Goal: Task Accomplishment & Management: Use online tool/utility

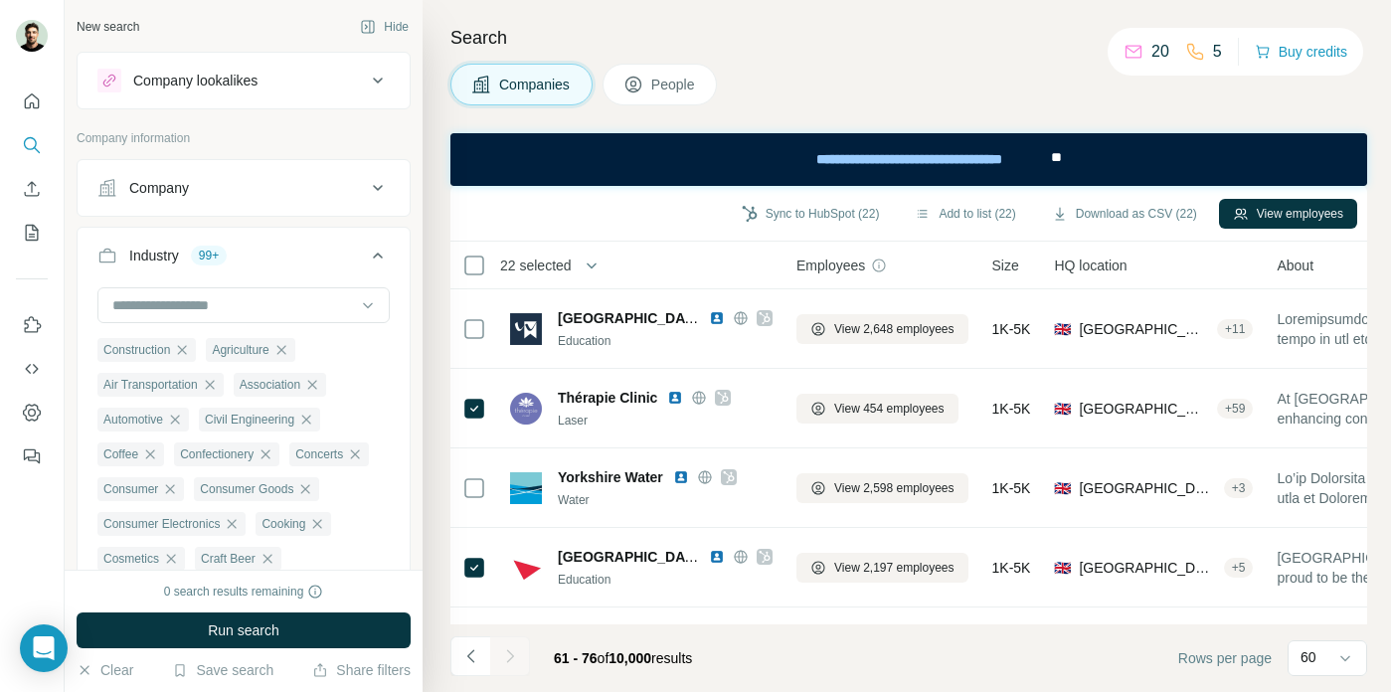
scroll to position [22205, 0]
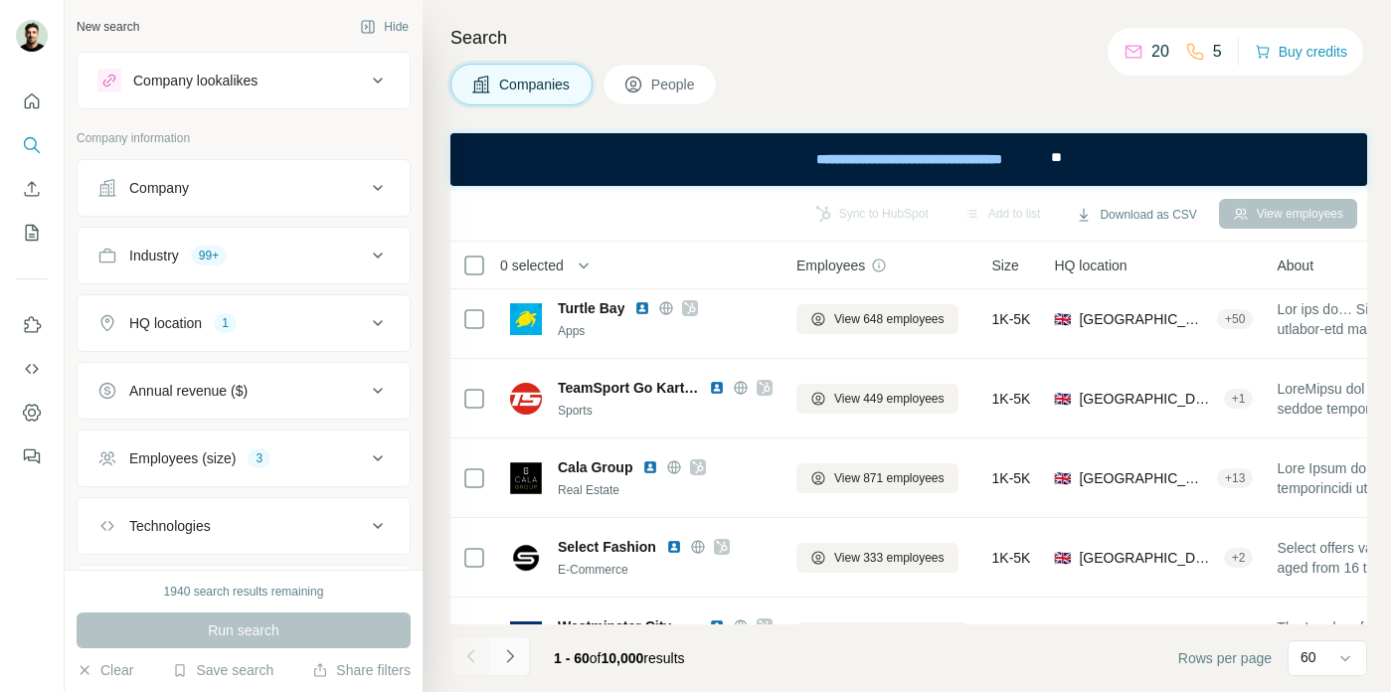
click at [519, 656] on button "Navigate to next page" at bounding box center [510, 656] width 40 height 40
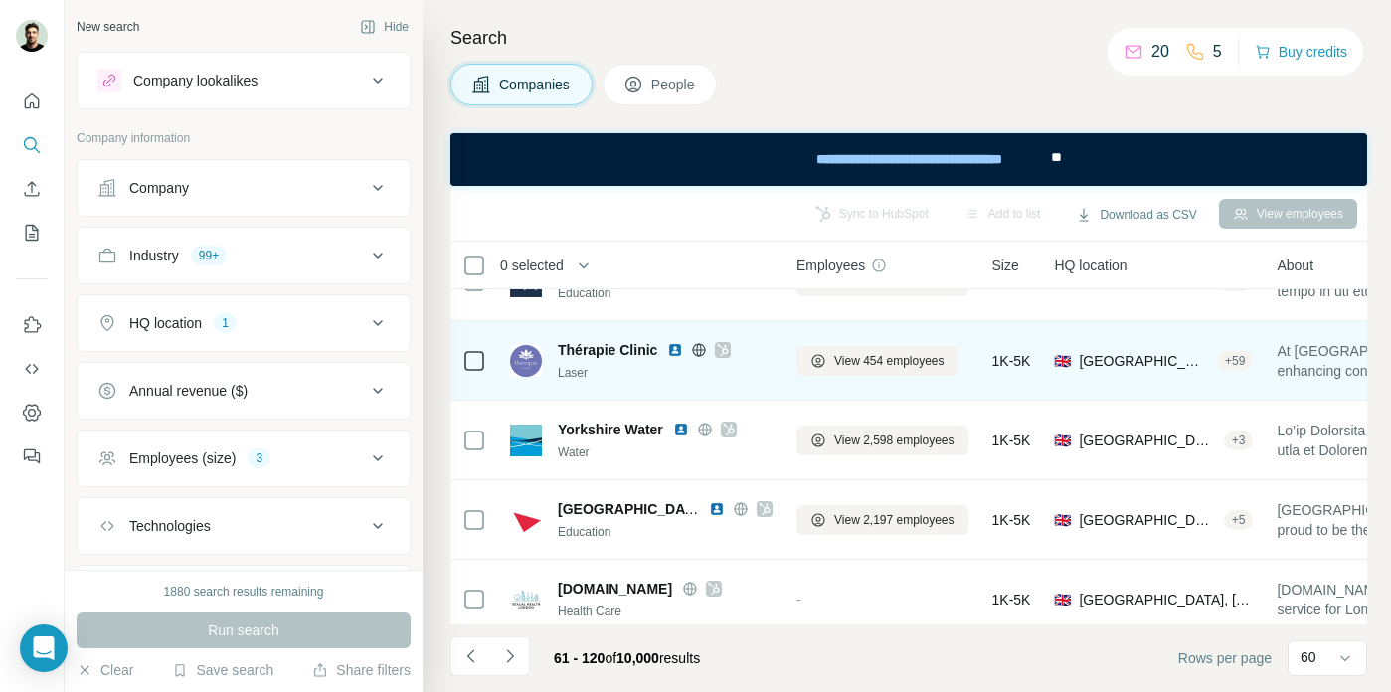
scroll to position [62, 0]
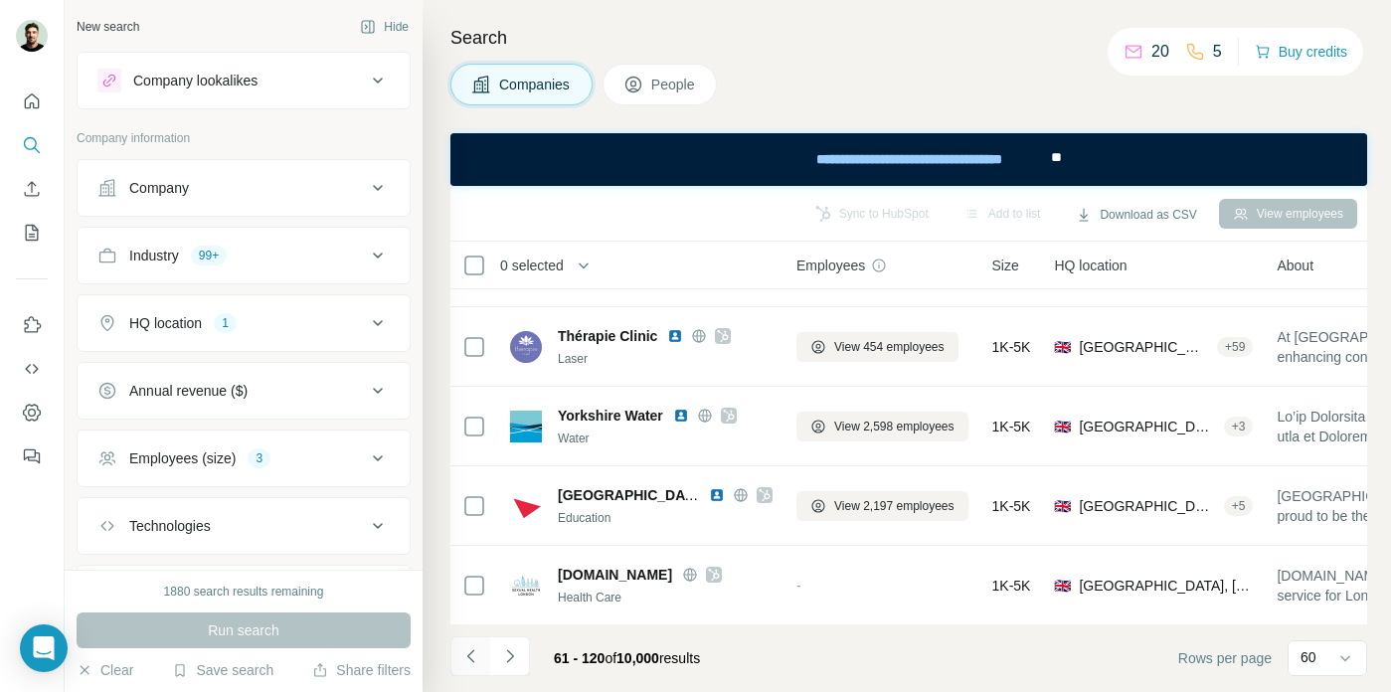
click at [472, 657] on icon "Navigate to previous page" at bounding box center [471, 656] width 20 height 20
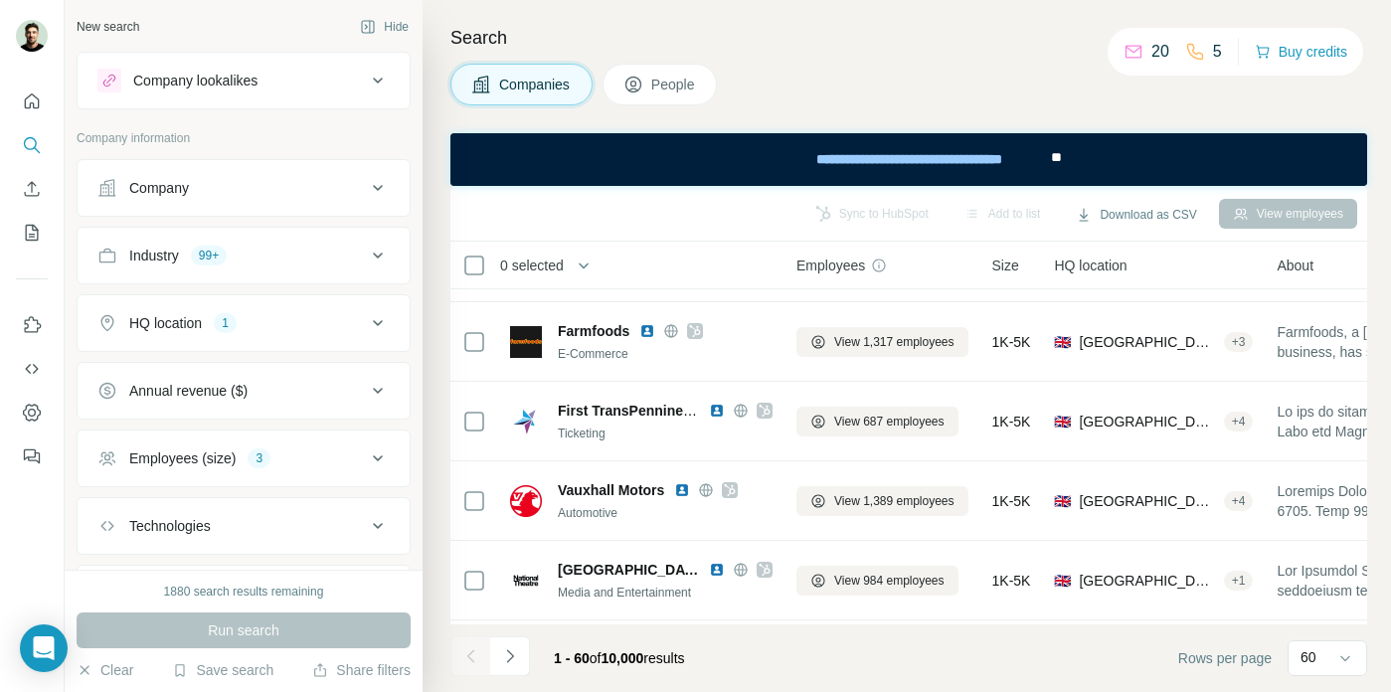
scroll to position [442, 0]
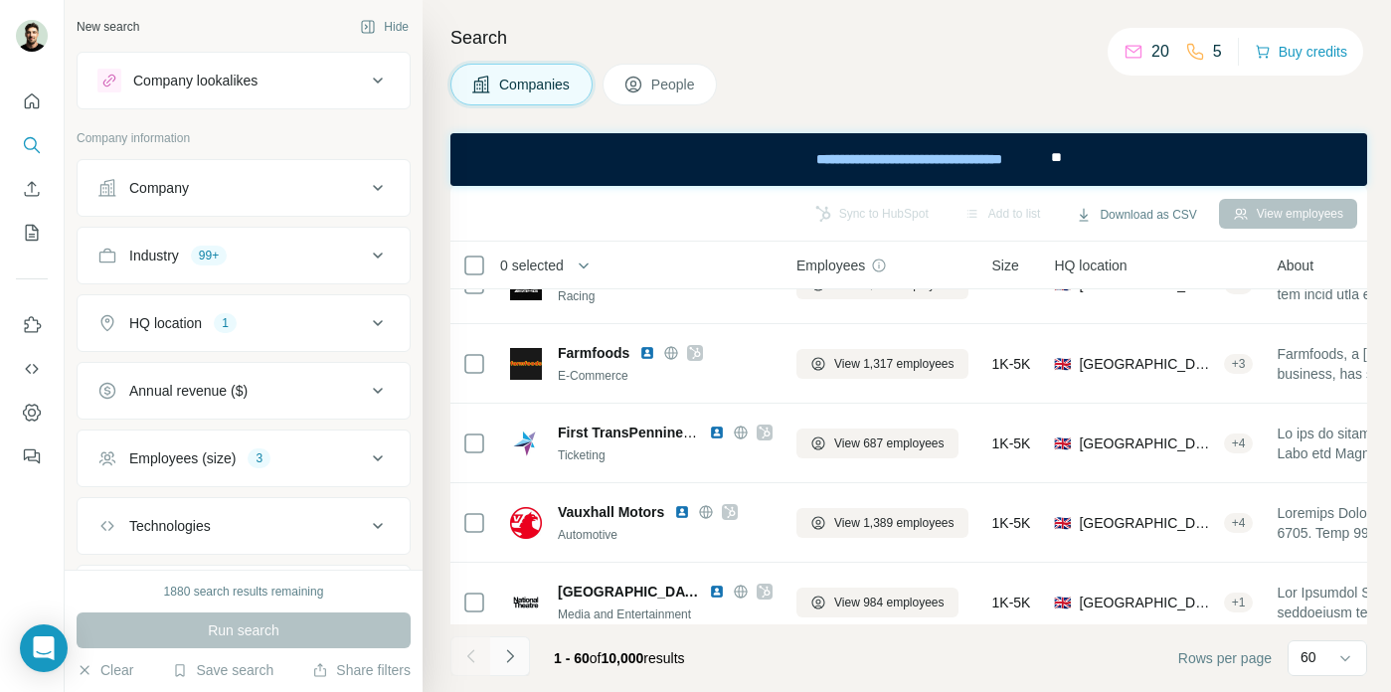
click at [514, 649] on icon "Navigate to next page" at bounding box center [510, 656] width 20 height 20
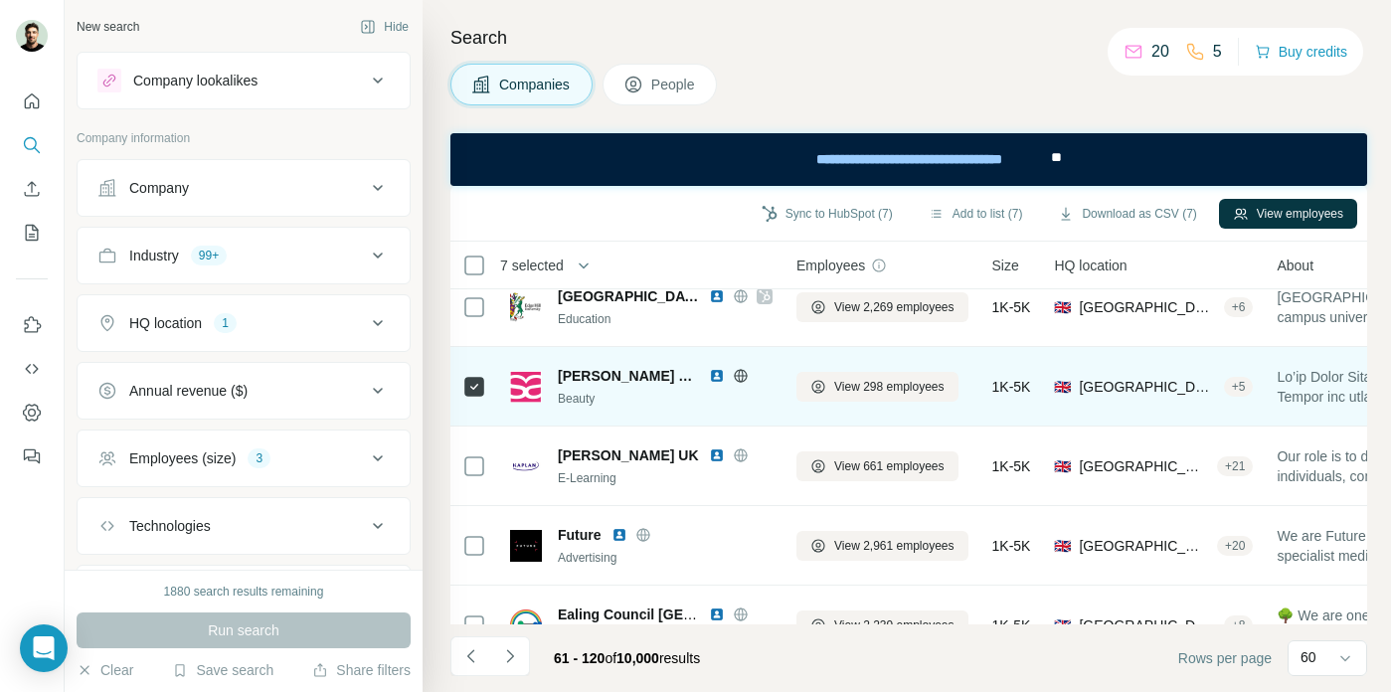
scroll to position [2019, 0]
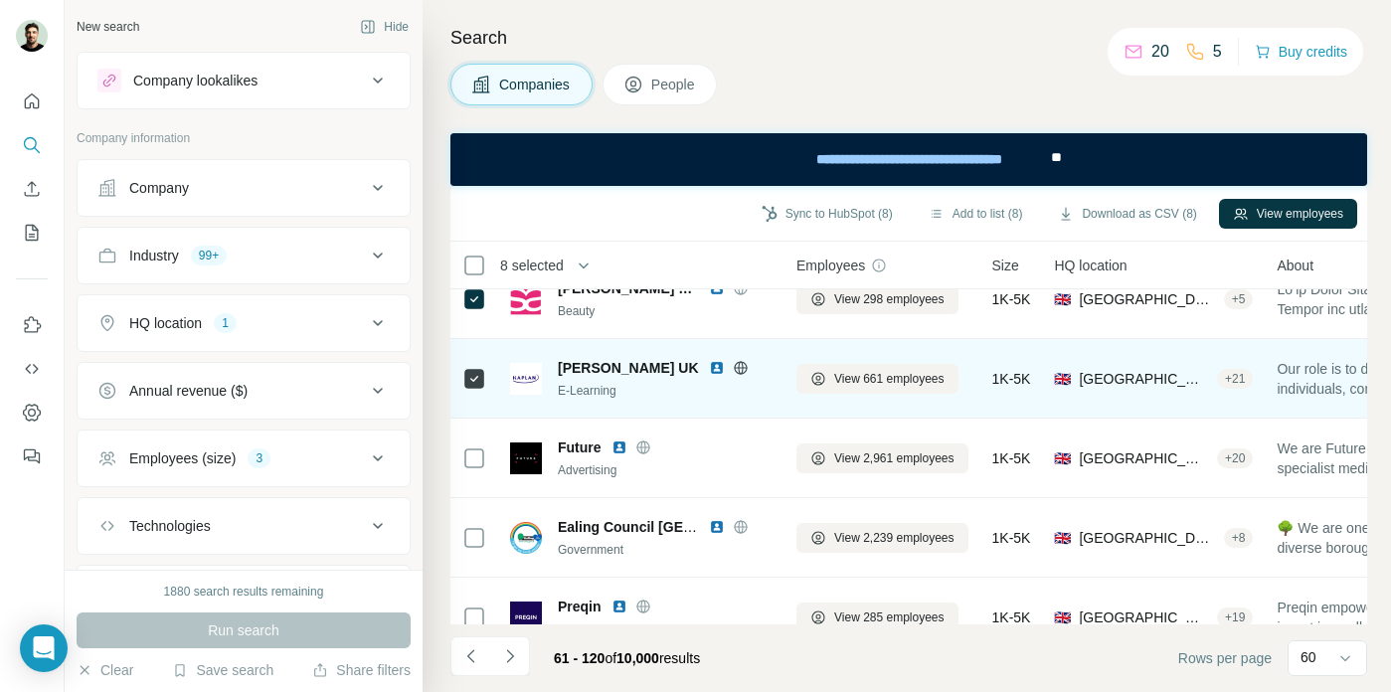
click at [477, 446] on icon at bounding box center [474, 458] width 24 height 24
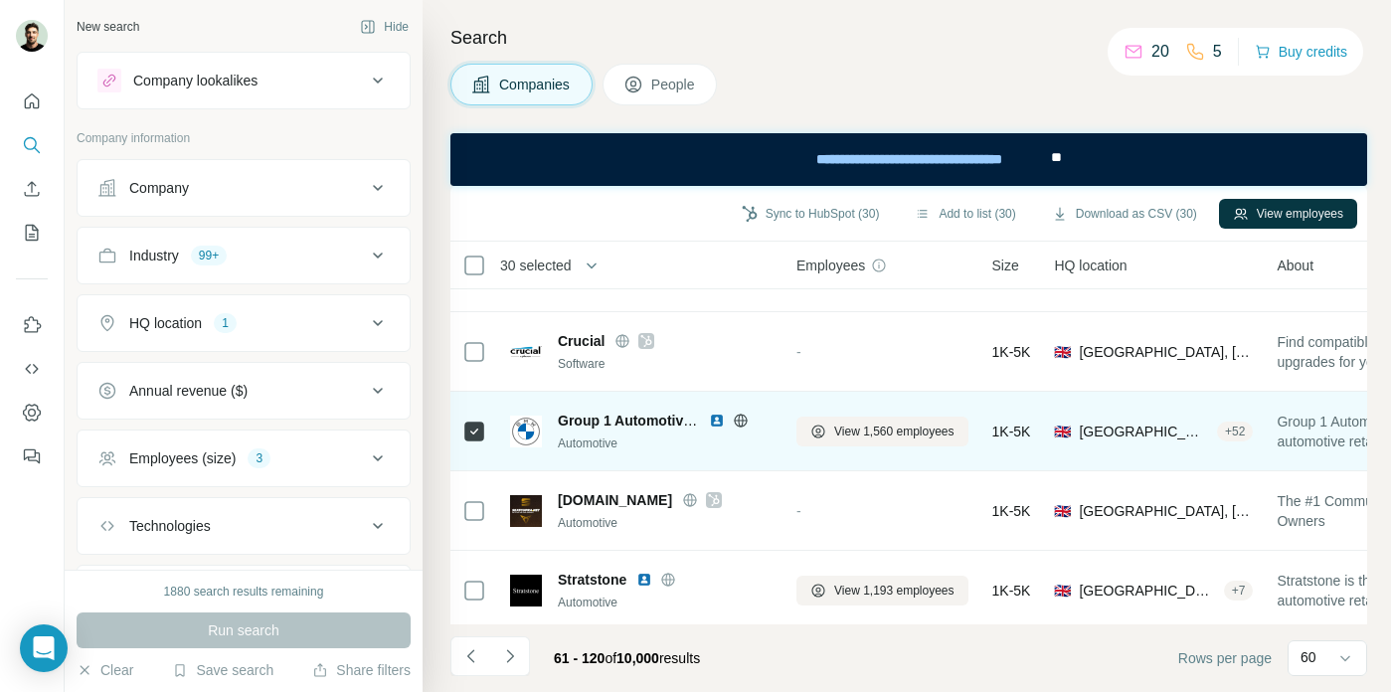
scroll to position [4436, 0]
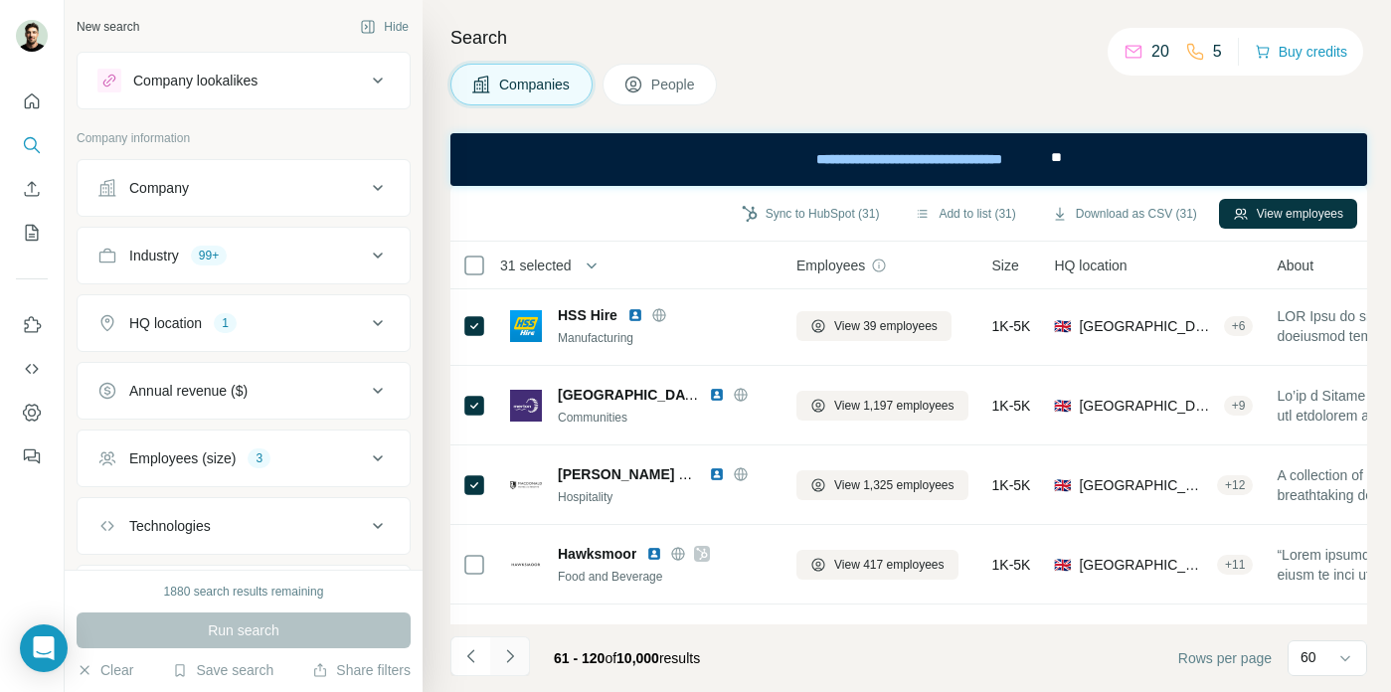
click at [509, 656] on icon "Navigate to next page" at bounding box center [510, 656] width 20 height 20
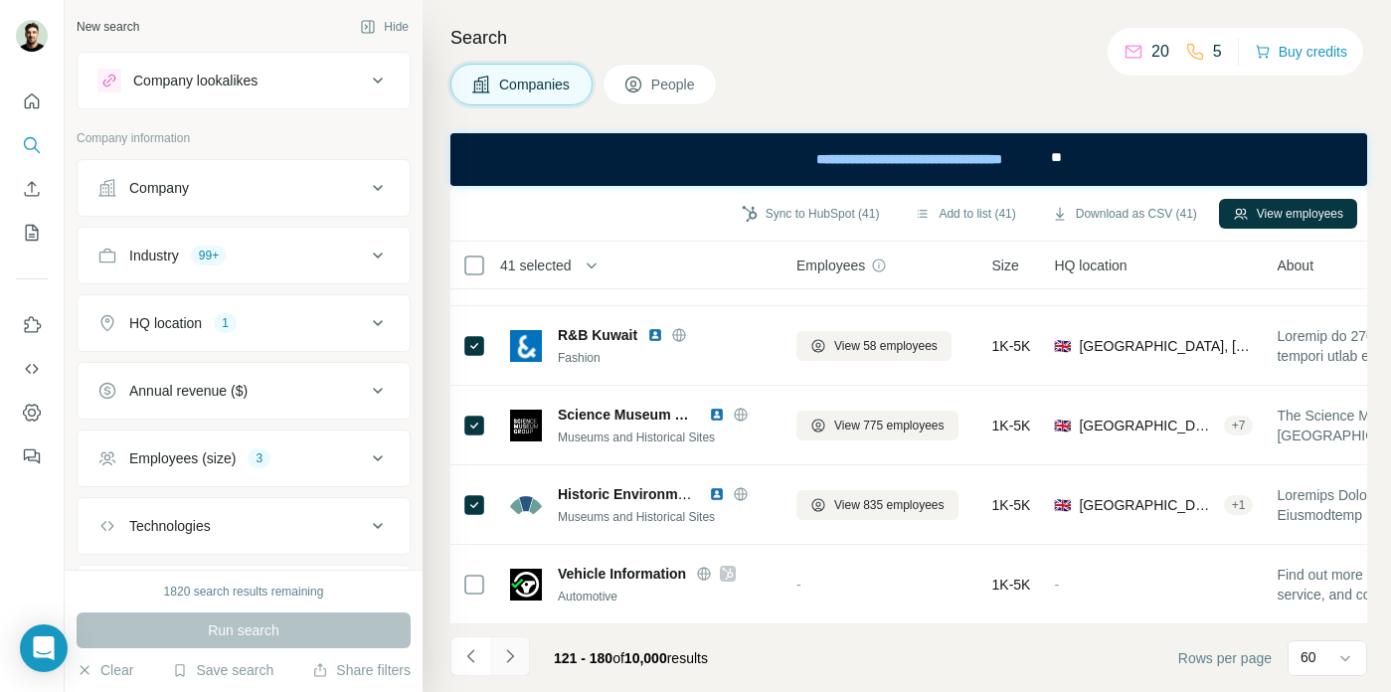
click at [506, 643] on button "Navigate to next page" at bounding box center [510, 656] width 40 height 40
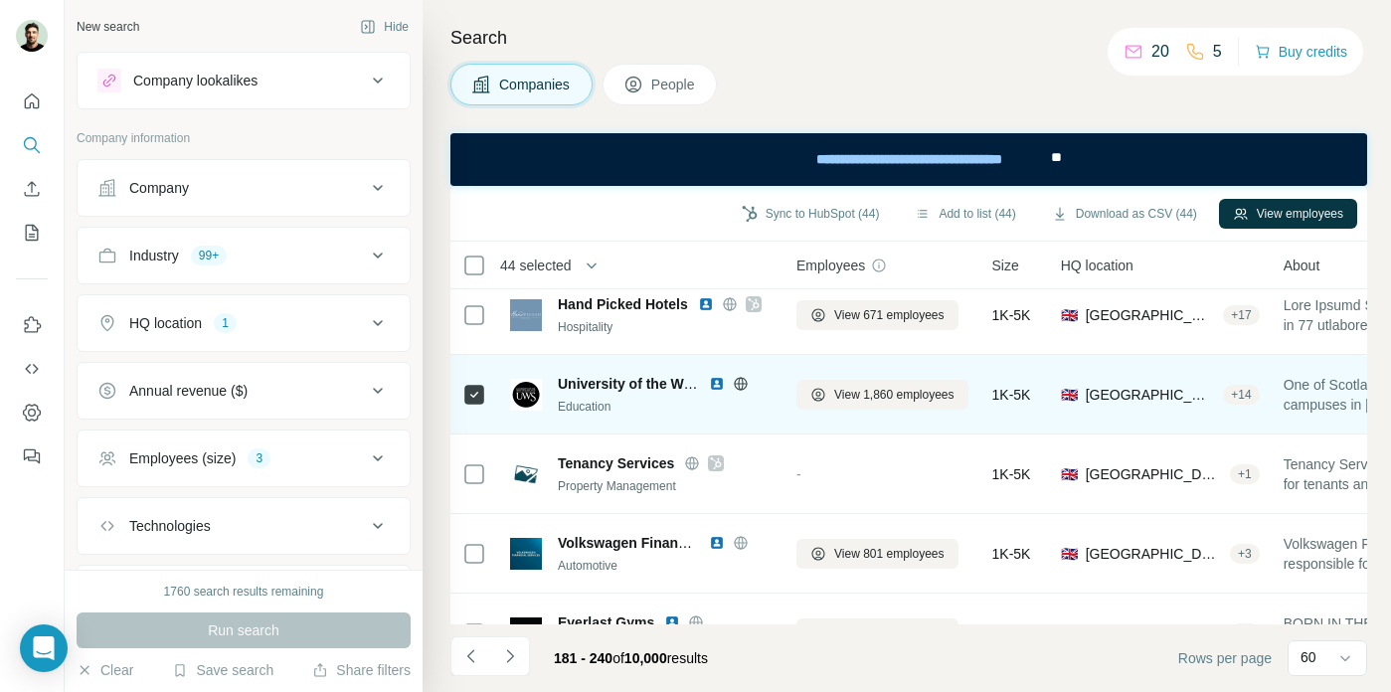
scroll to position [264, 0]
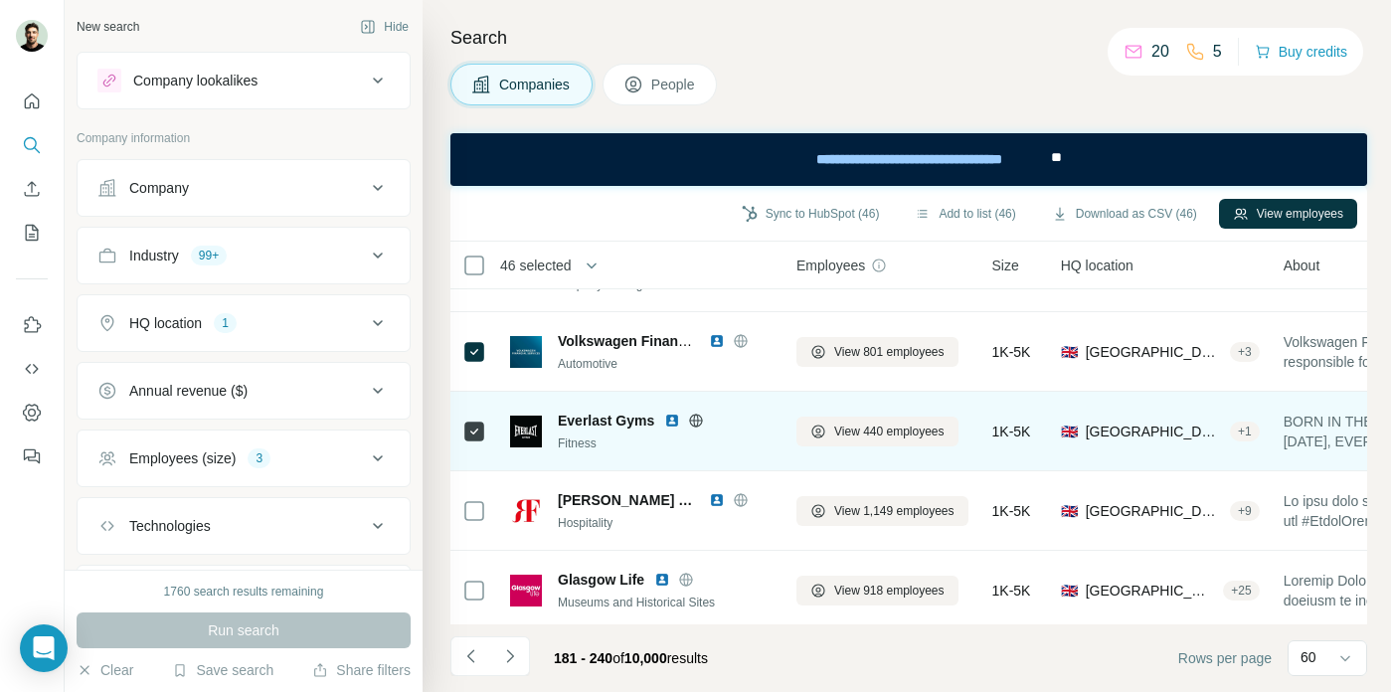
click at [475, 499] on icon at bounding box center [474, 511] width 24 height 24
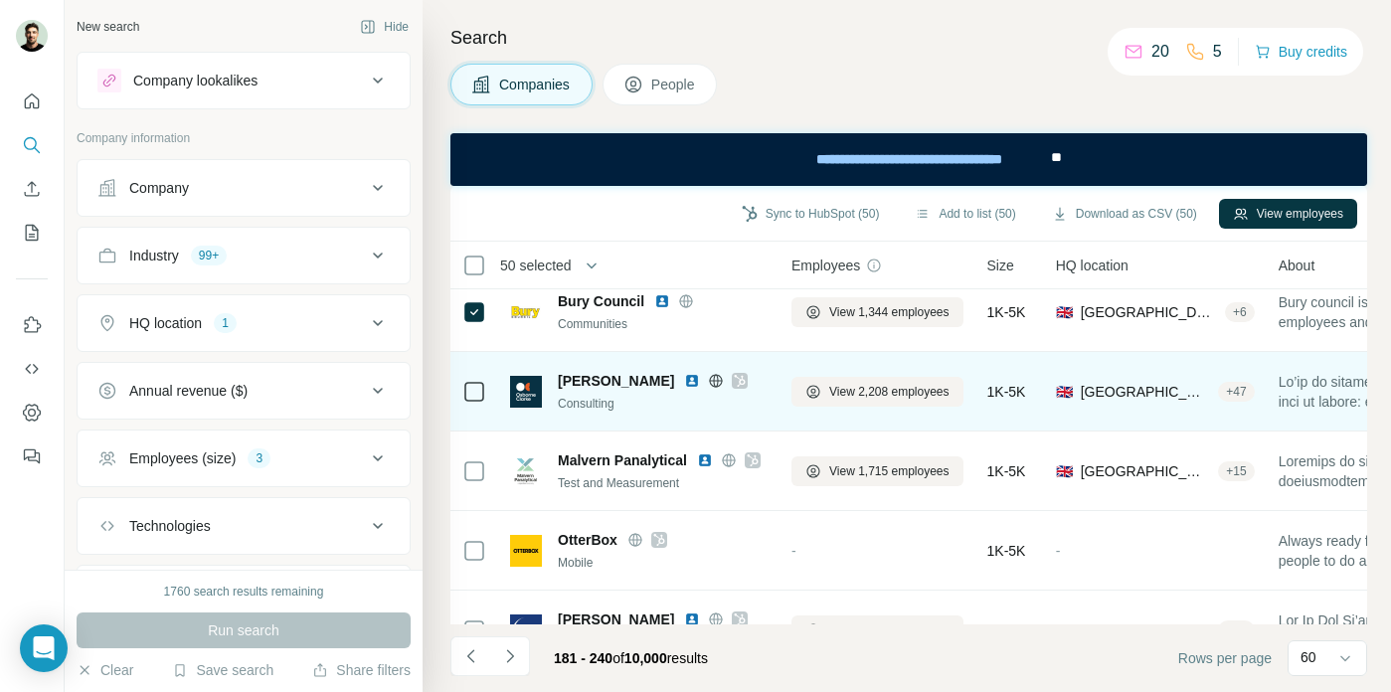
scroll to position [861, 5]
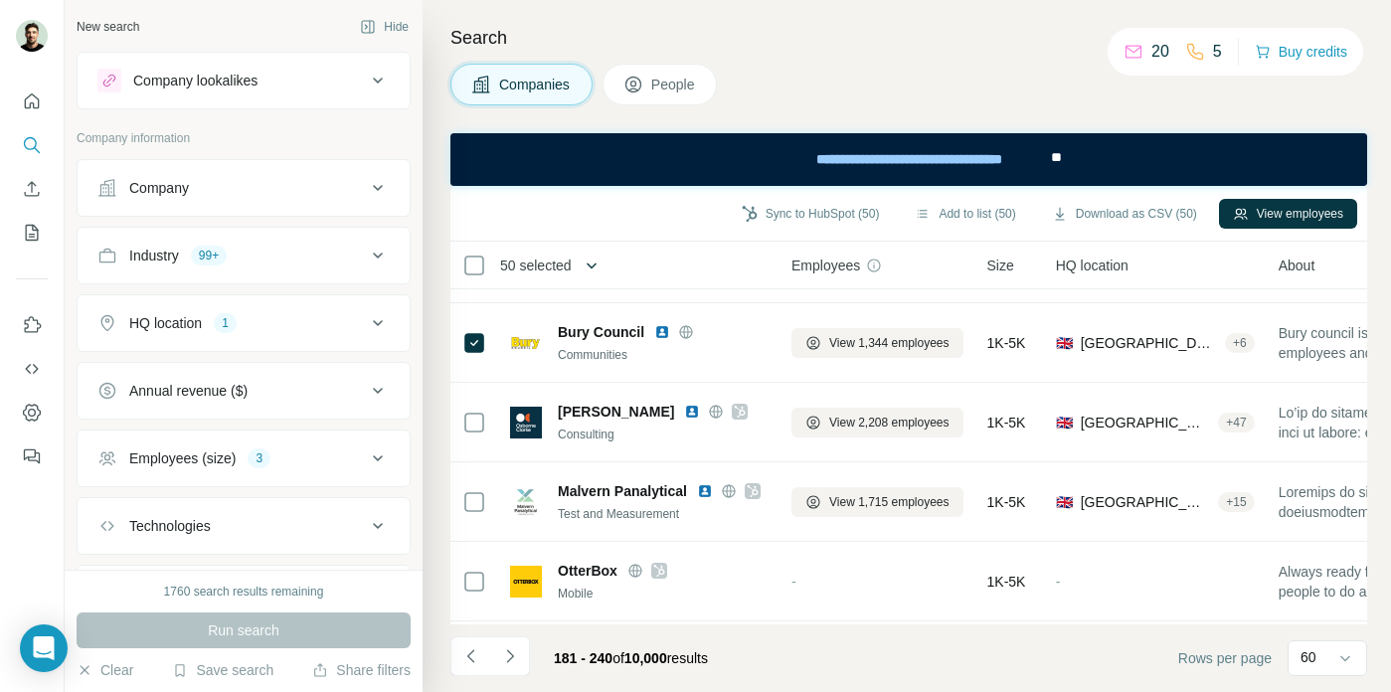
click at [593, 268] on icon "button" at bounding box center [591, 265] width 20 height 20
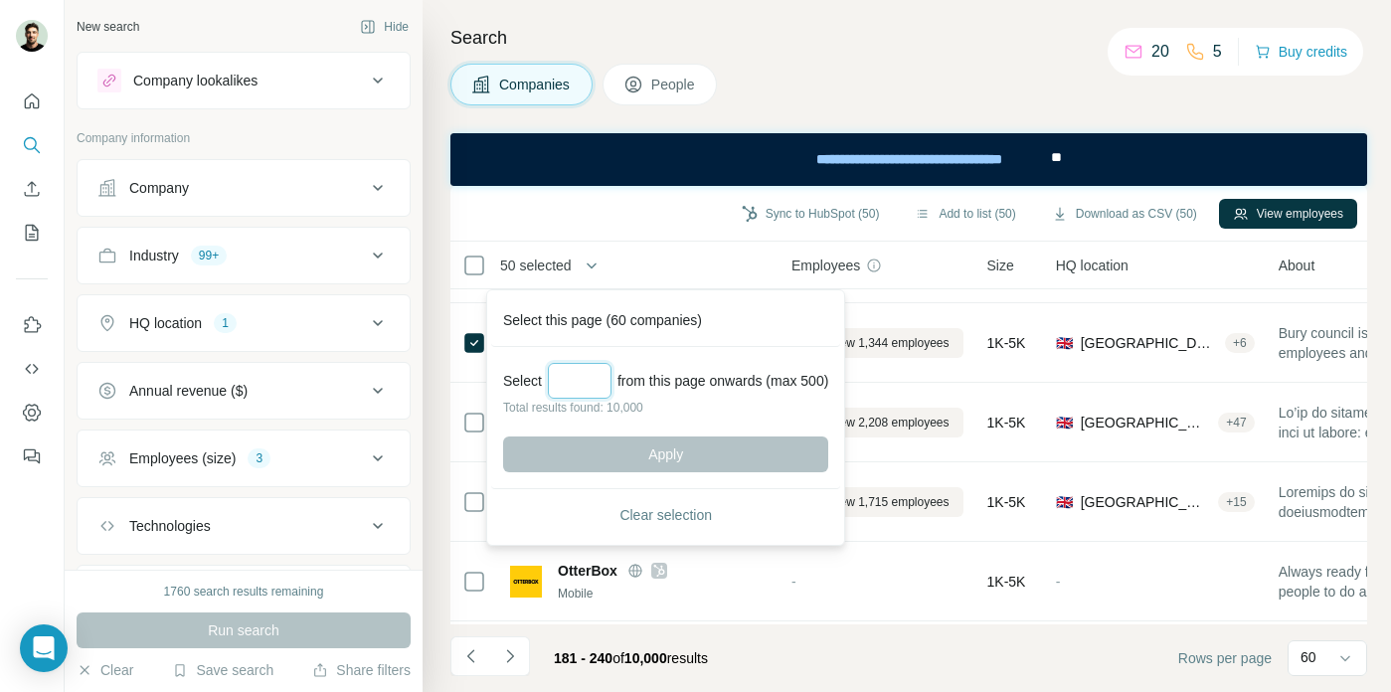
click at [585, 377] on input "Select a number (up to 500)" at bounding box center [580, 381] width 64 height 36
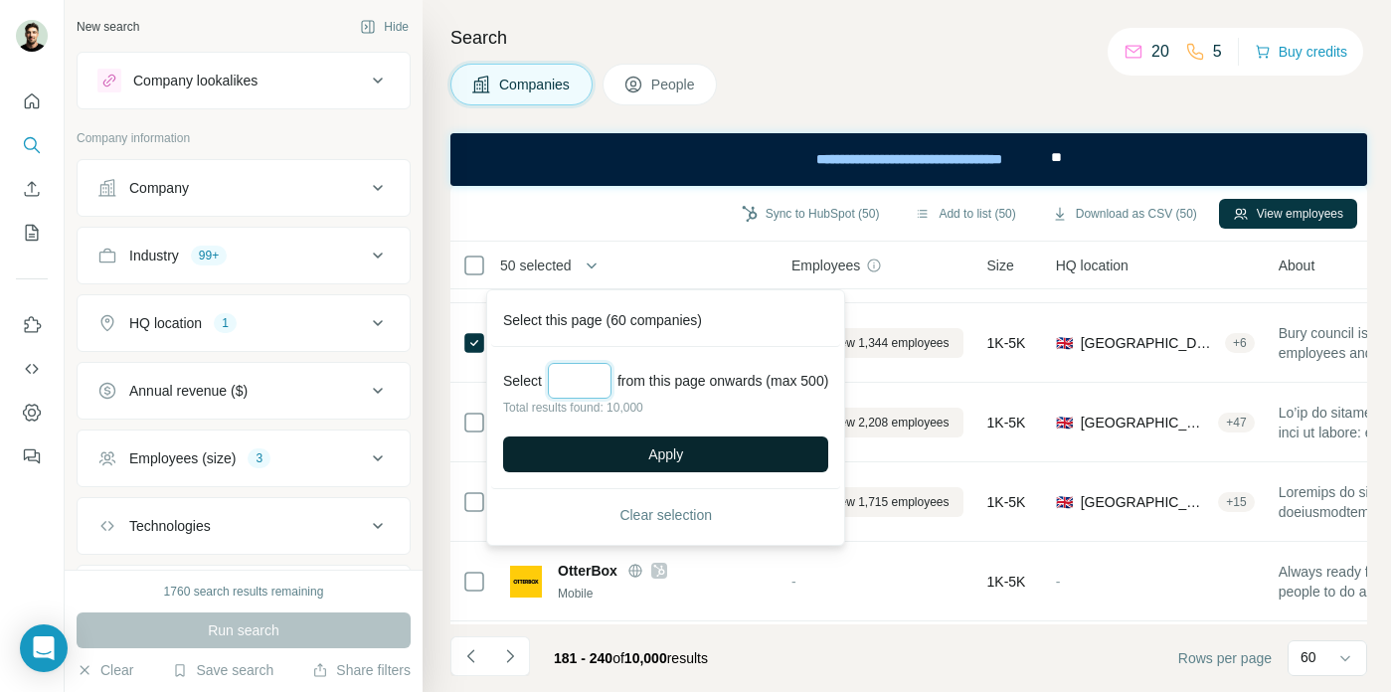
type input "***"
click at [615, 451] on button "Apply" at bounding box center [665, 454] width 325 height 36
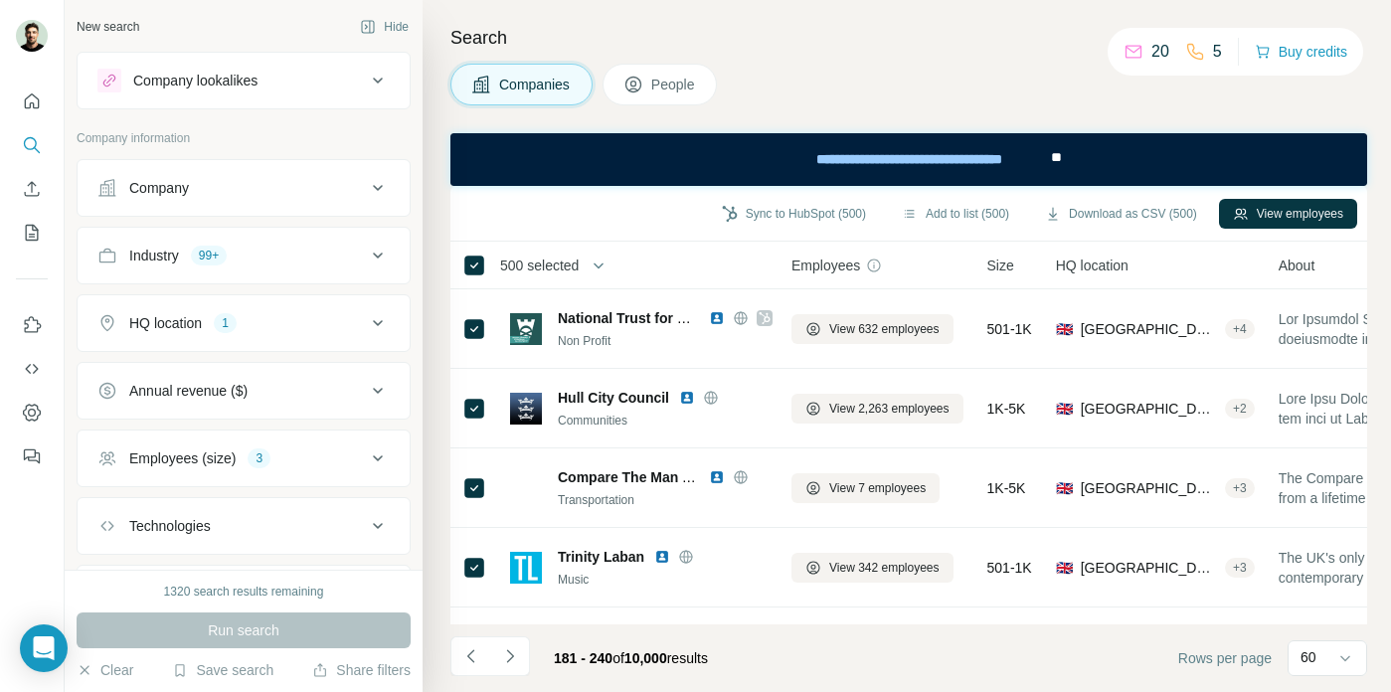
scroll to position [4436, 5]
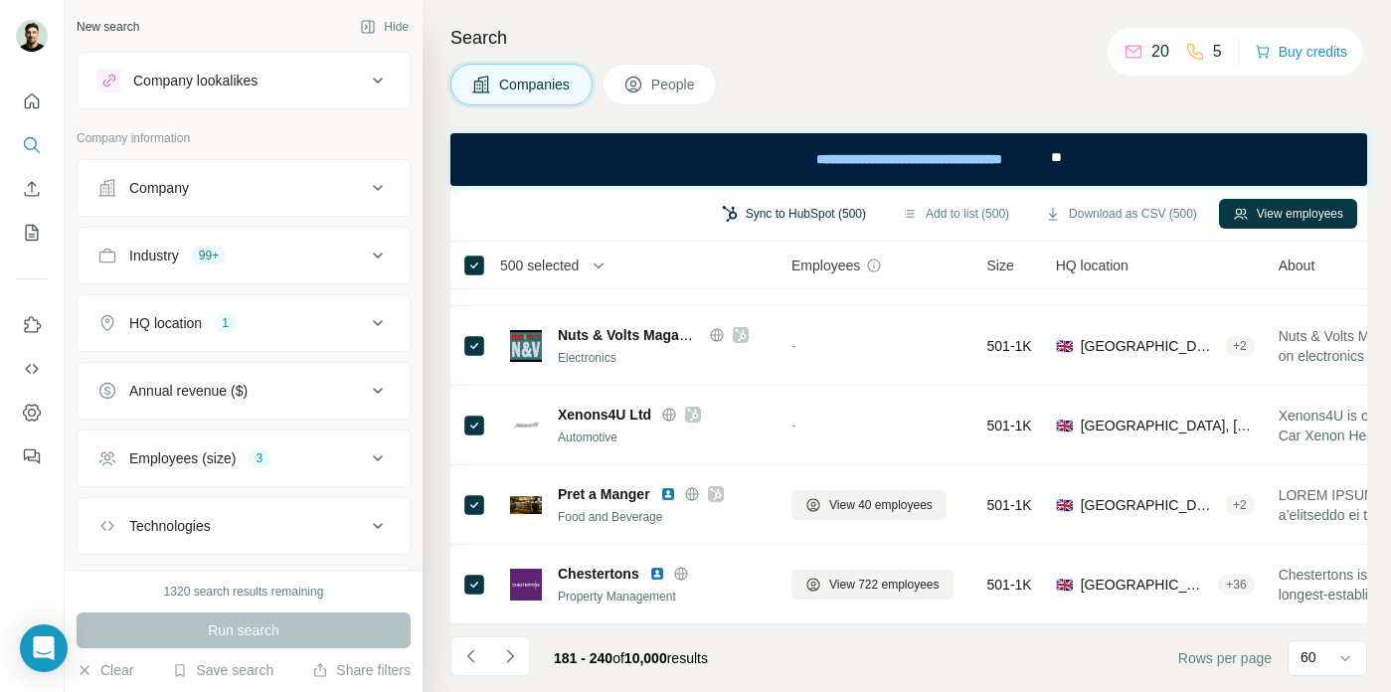
click at [822, 218] on button "Sync to HubSpot (500)" at bounding box center [794, 214] width 172 height 30
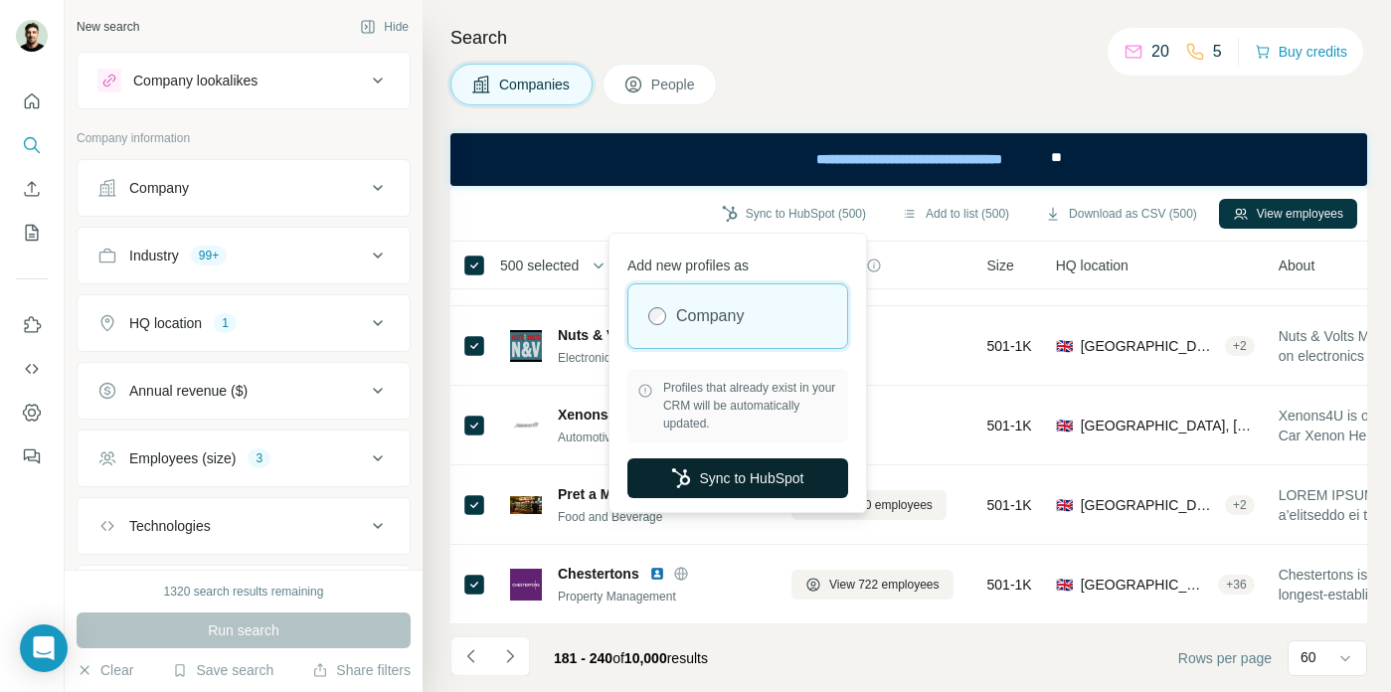
click at [750, 465] on button "Sync to HubSpot" at bounding box center [737, 478] width 221 height 40
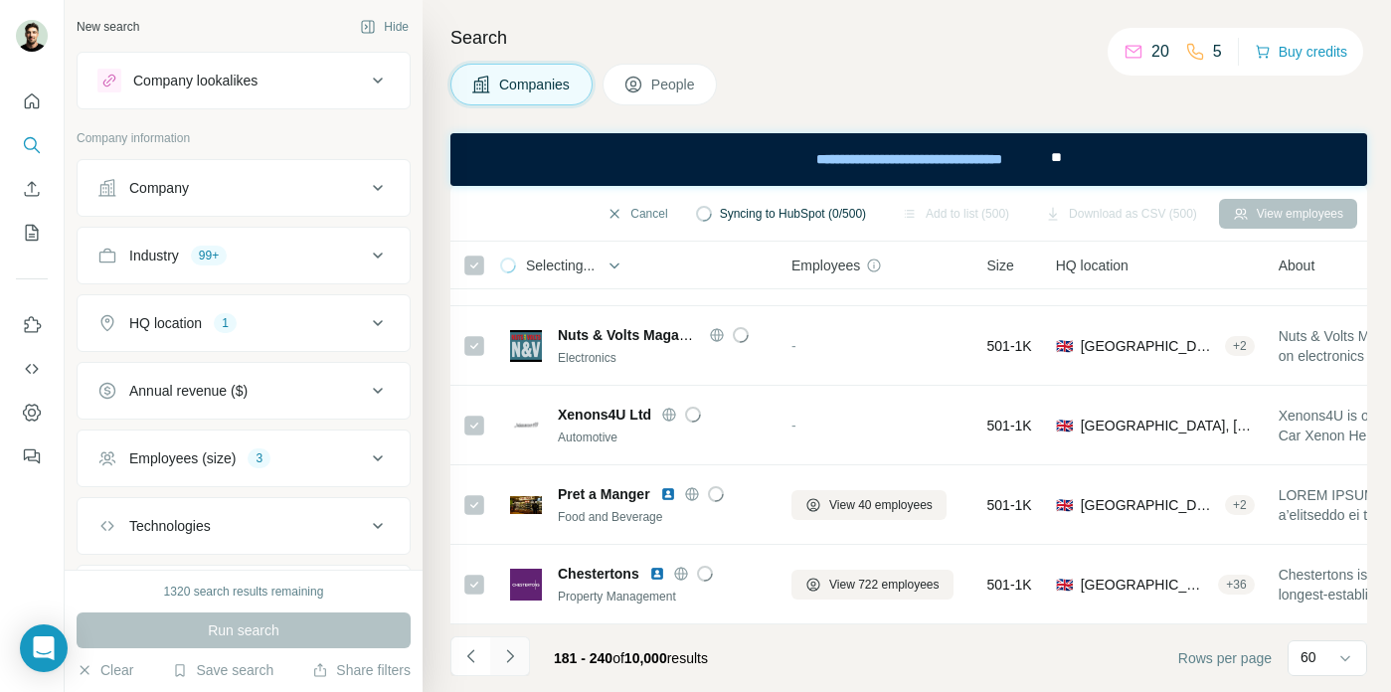
click at [517, 662] on icon "Navigate to next page" at bounding box center [510, 656] width 20 height 20
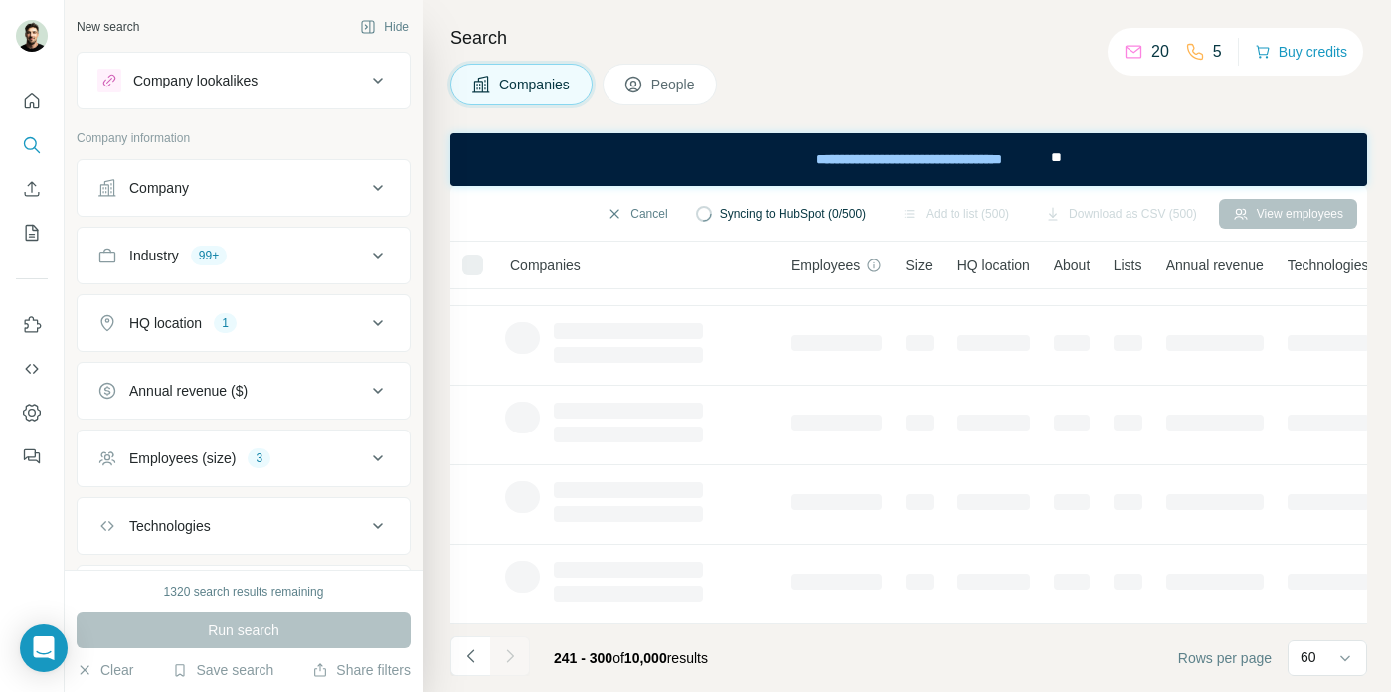
scroll to position [460, 5]
click at [512, 657] on div at bounding box center [510, 656] width 40 height 40
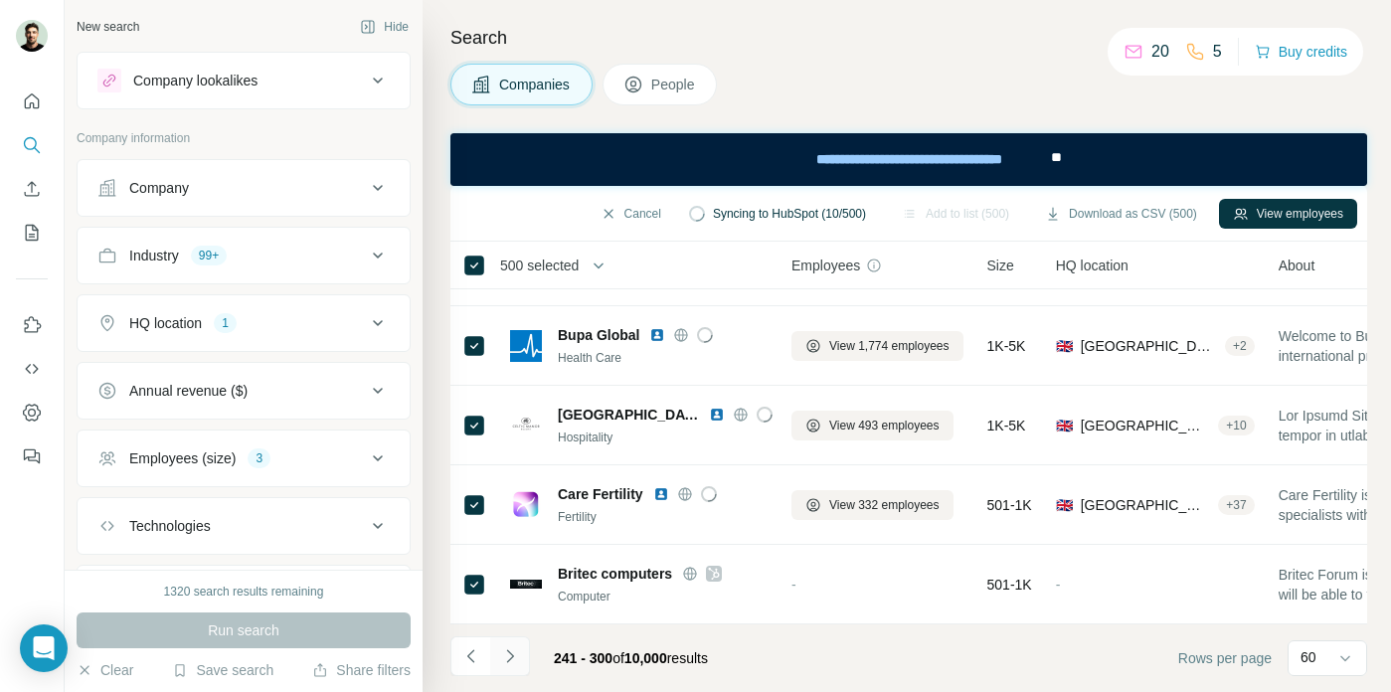
click at [496, 650] on button "Navigate to next page" at bounding box center [510, 656] width 40 height 40
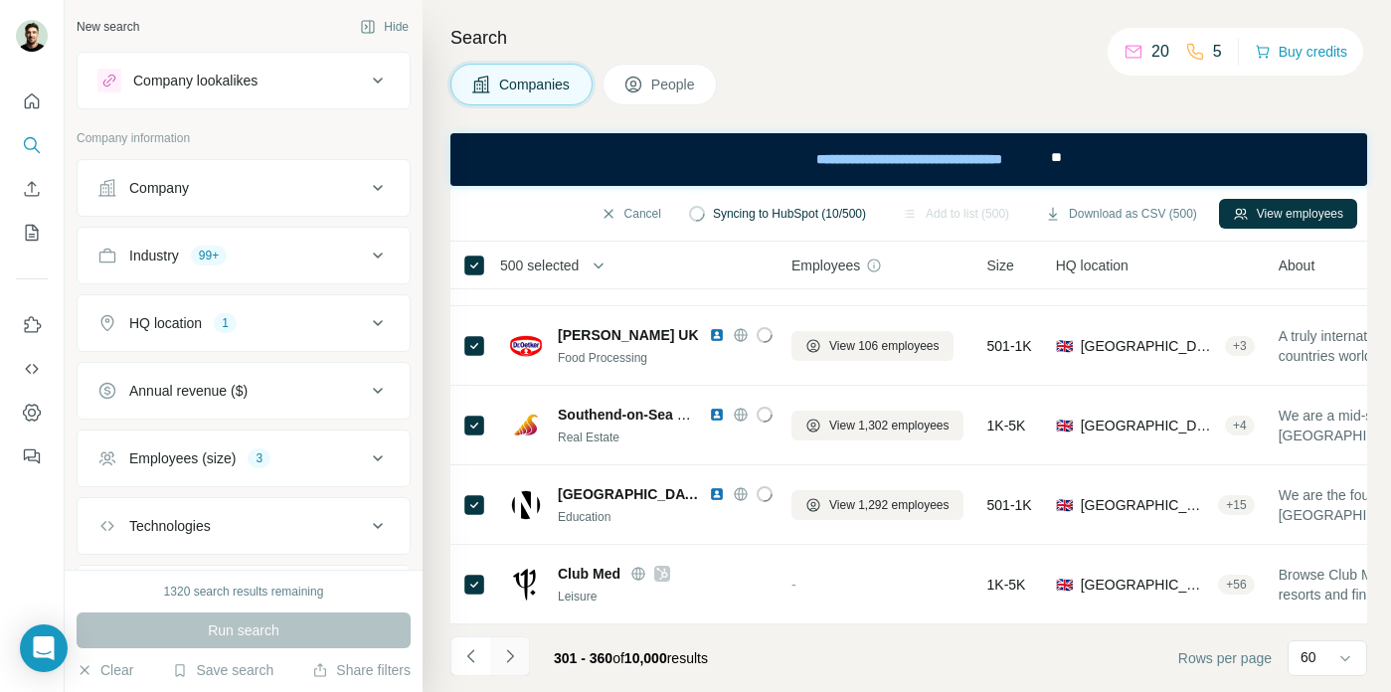
click at [496, 650] on button "Navigate to next page" at bounding box center [510, 656] width 40 height 40
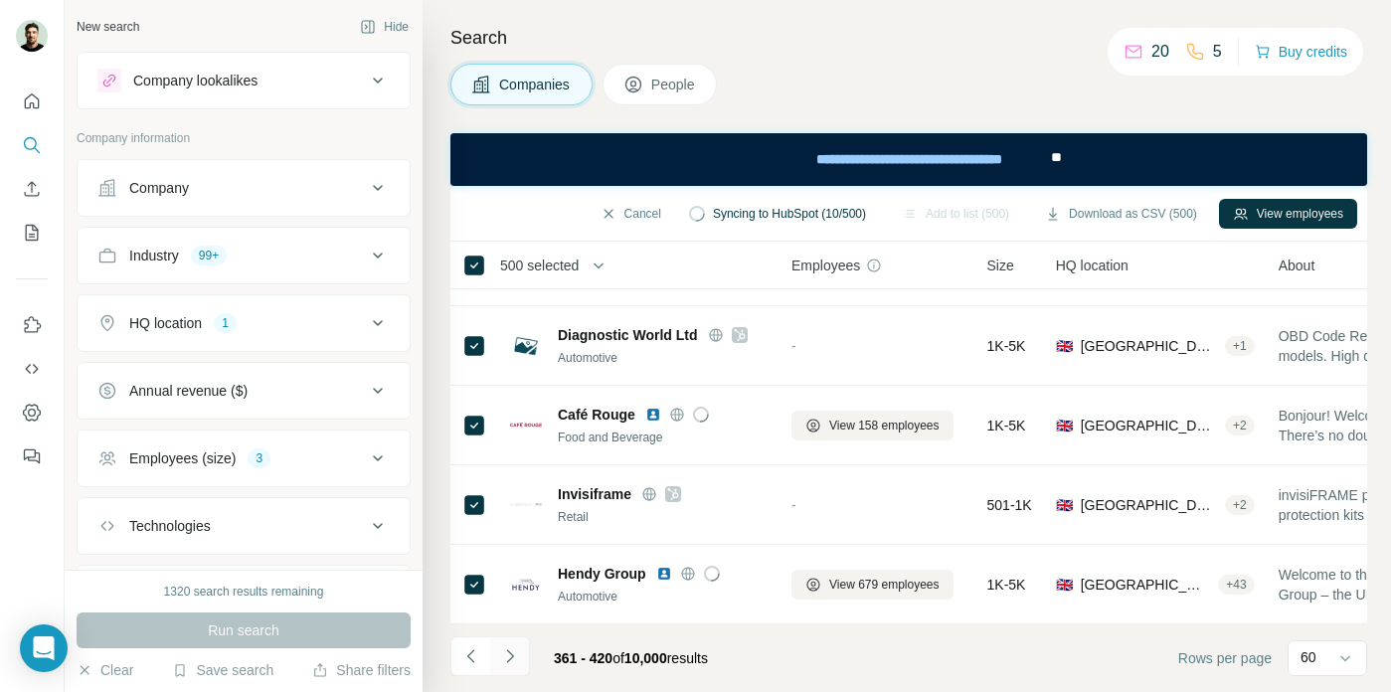
click at [510, 651] on icon "Navigate to next page" at bounding box center [510, 656] width 20 height 20
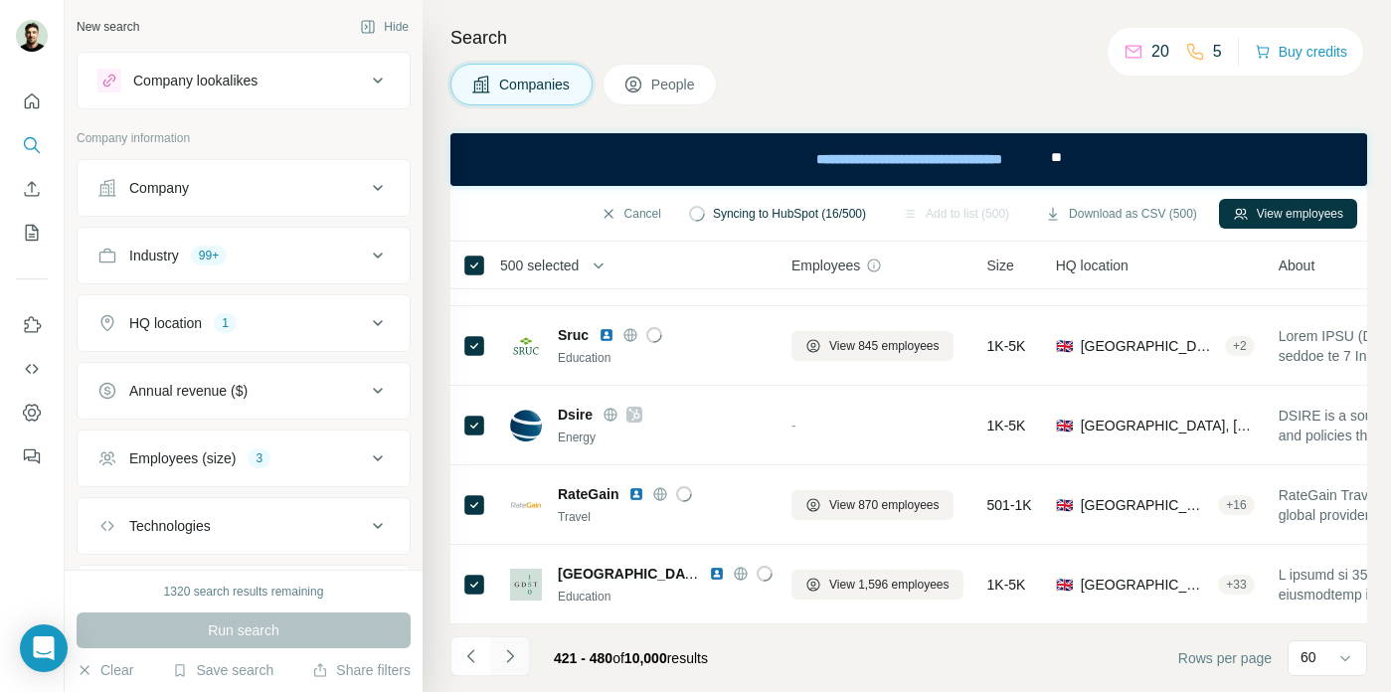
click at [510, 651] on icon "Navigate to next page" at bounding box center [510, 656] width 20 height 20
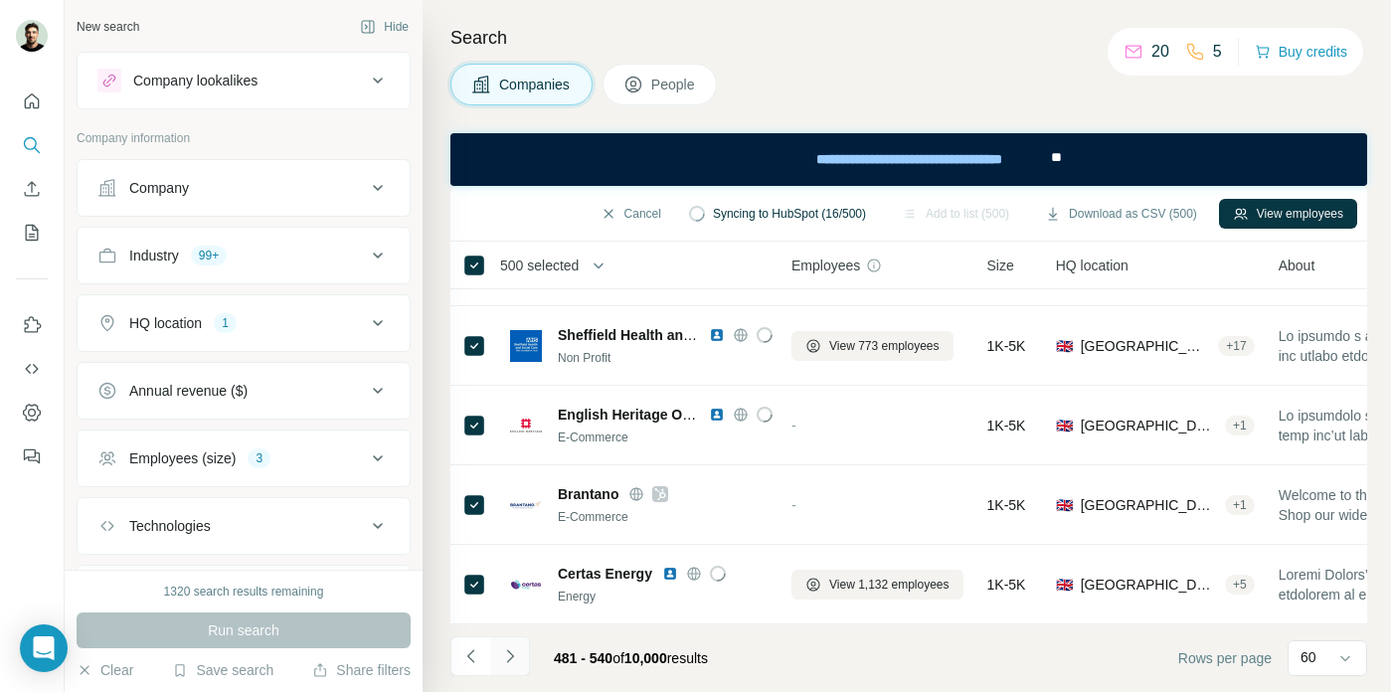
scroll to position [4436, 5]
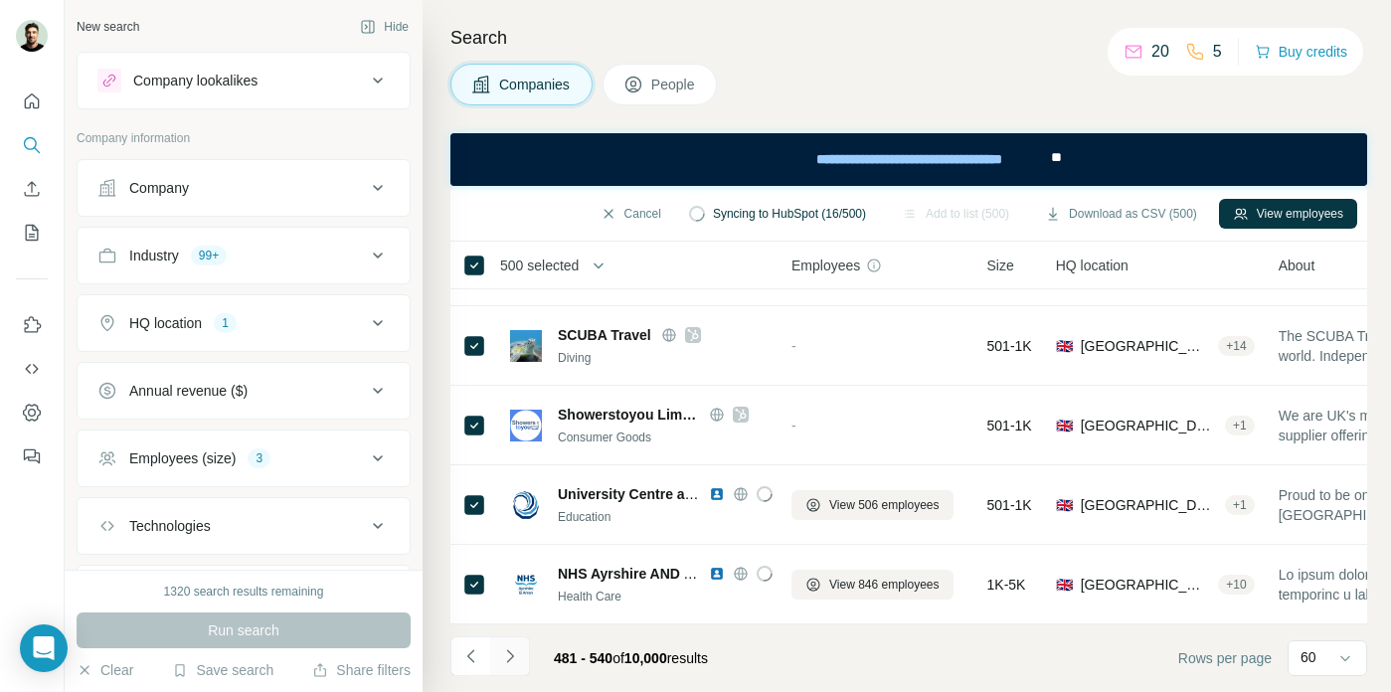
click at [510, 651] on icon "Navigate to next page" at bounding box center [510, 656] width 20 height 20
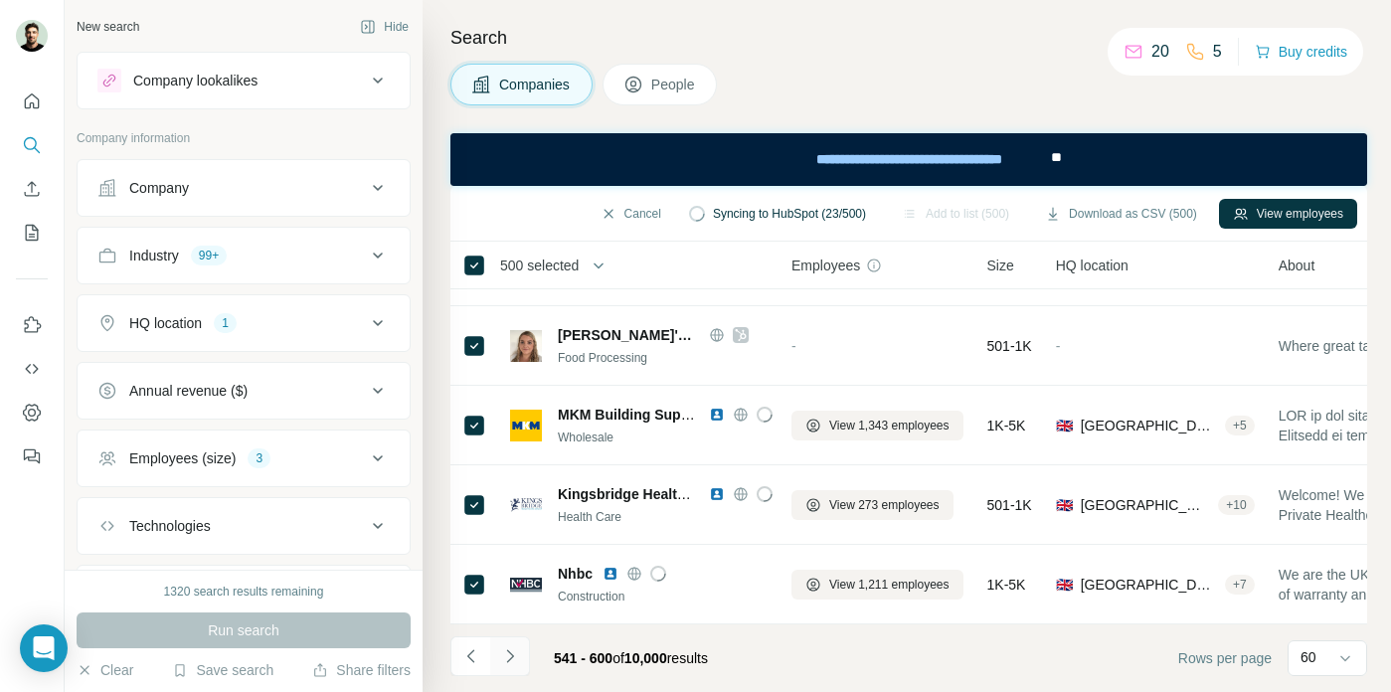
click at [510, 651] on icon "Navigate to next page" at bounding box center [510, 656] width 20 height 20
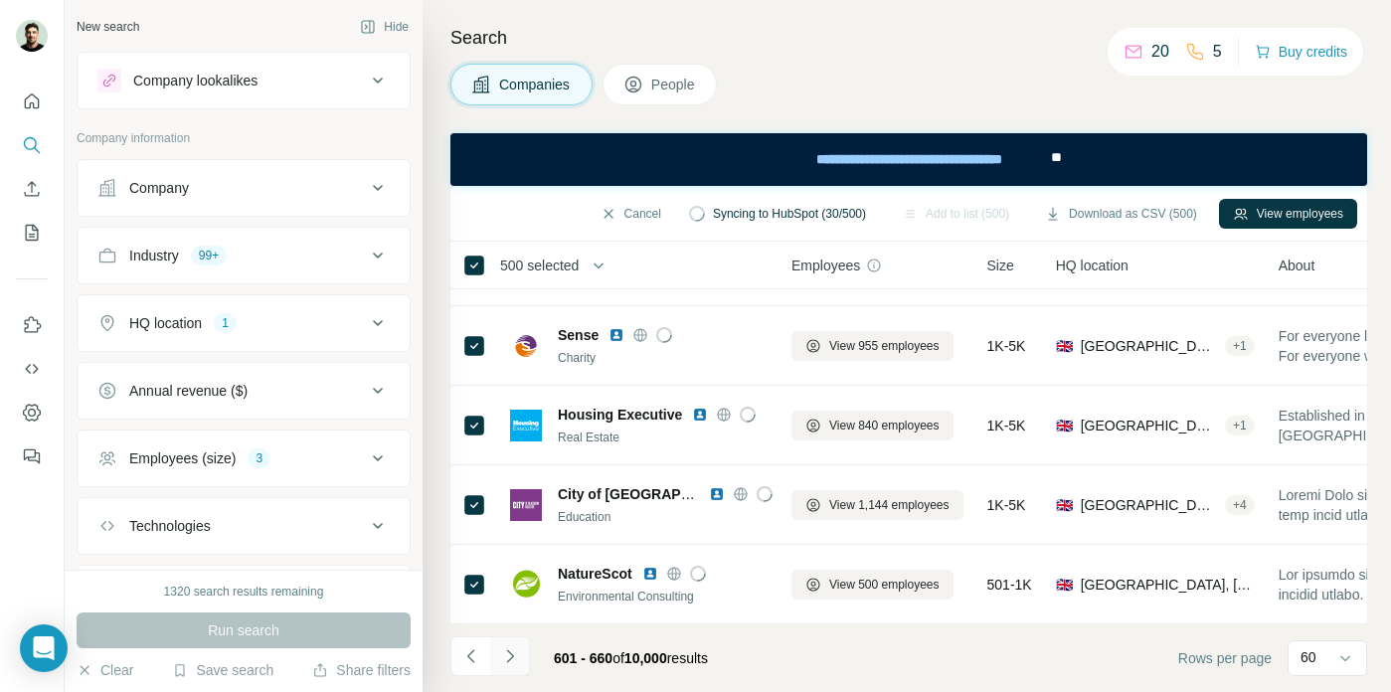
click at [512, 648] on icon "Navigate to next page" at bounding box center [510, 656] width 20 height 20
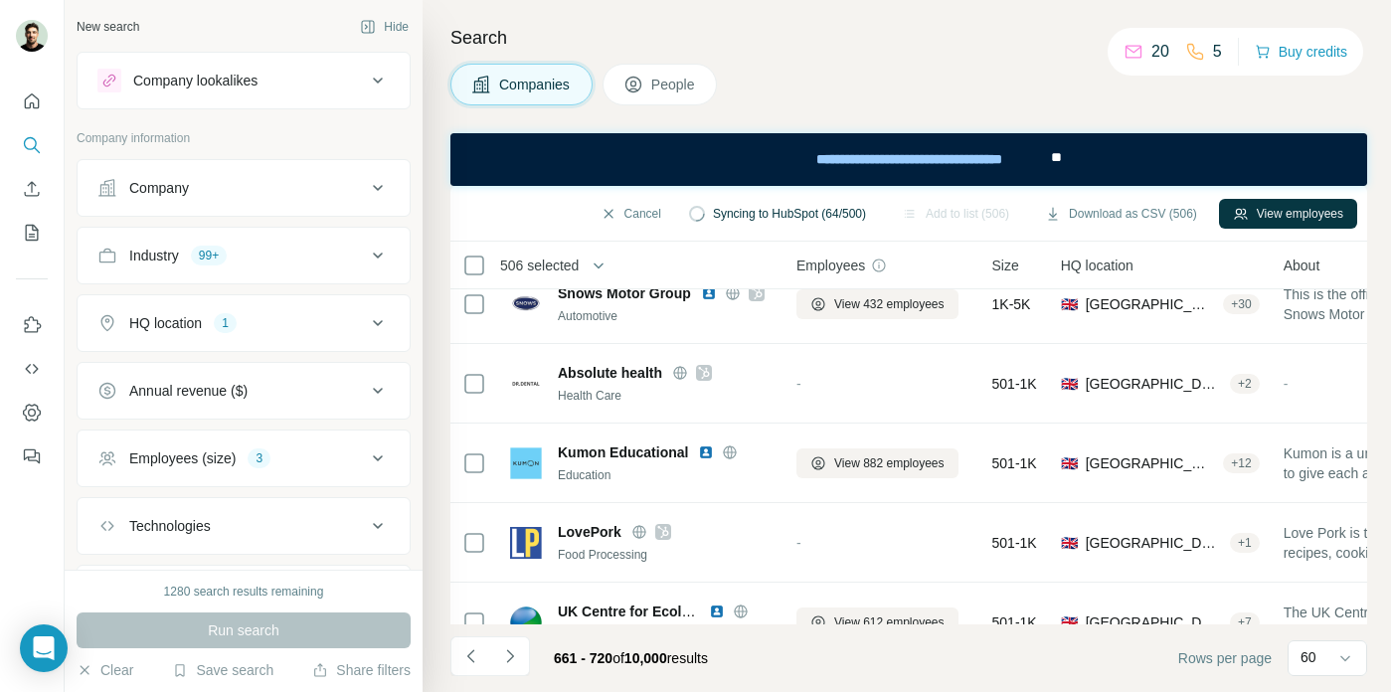
scroll to position [2494, 0]
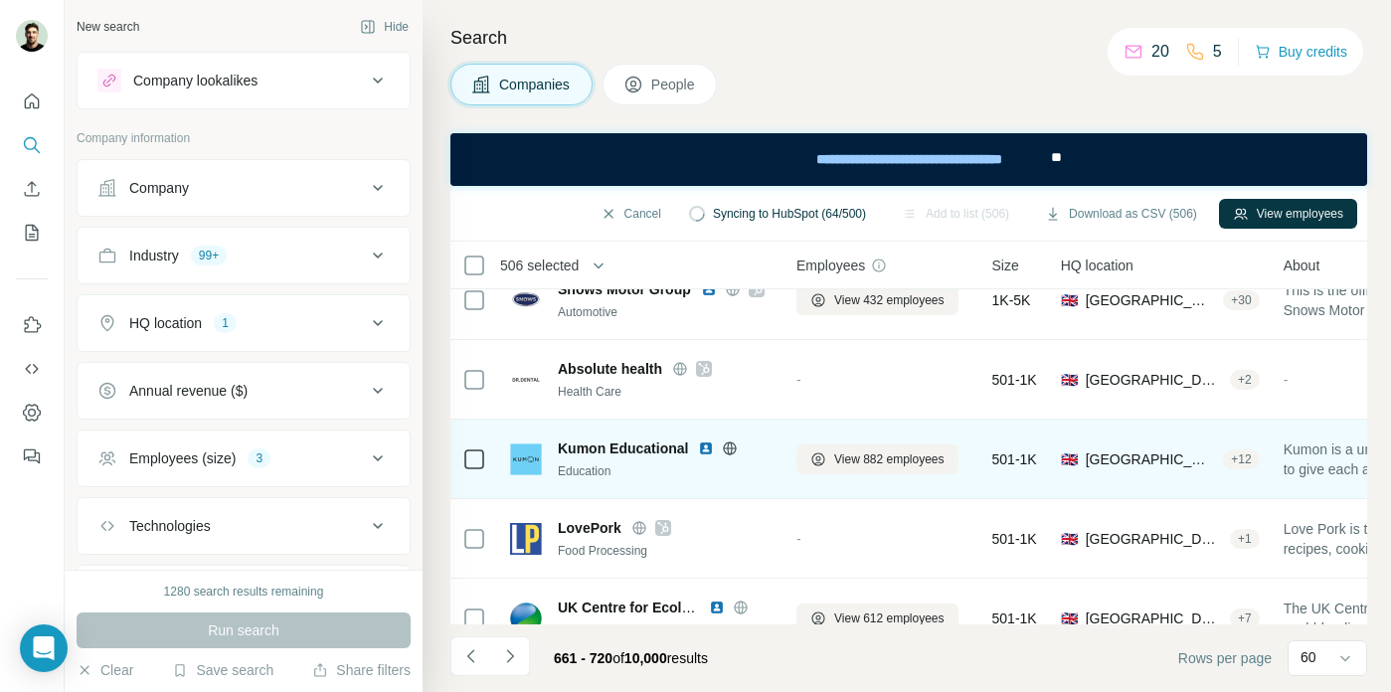
click at [480, 468] on icon at bounding box center [474, 459] width 24 height 24
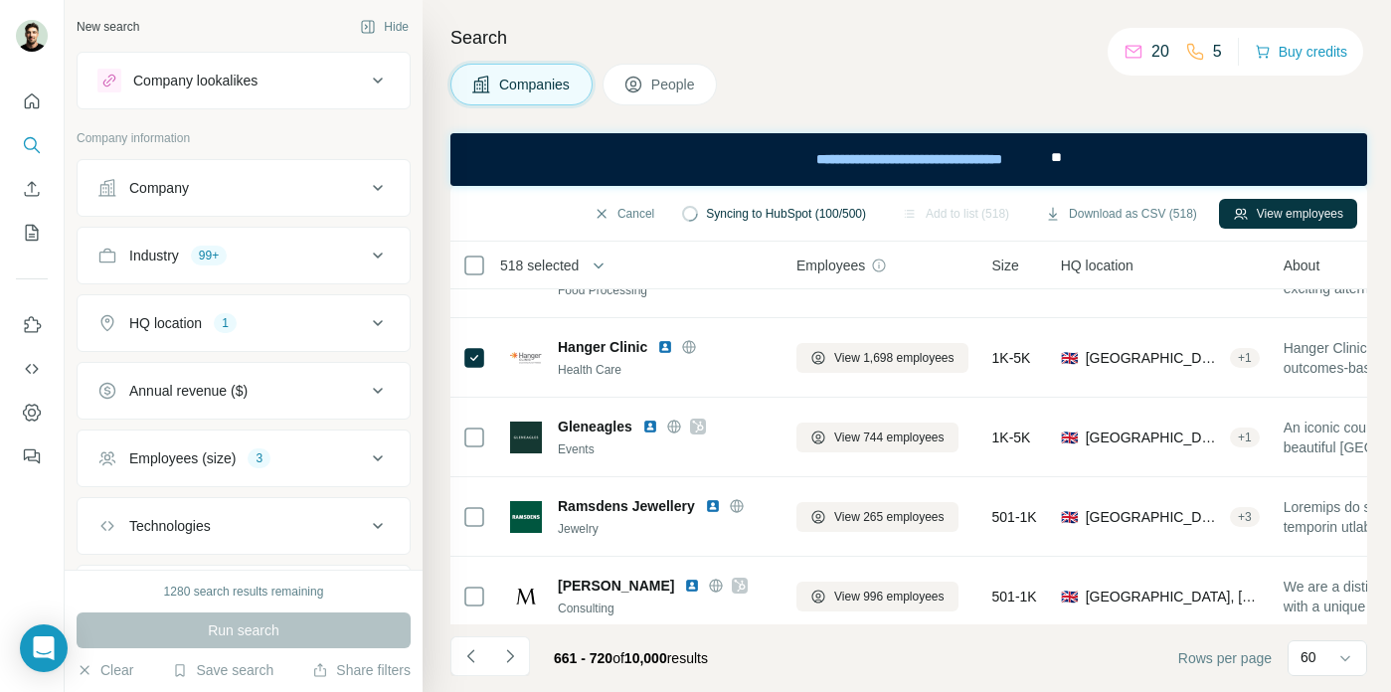
scroll to position [4436, 0]
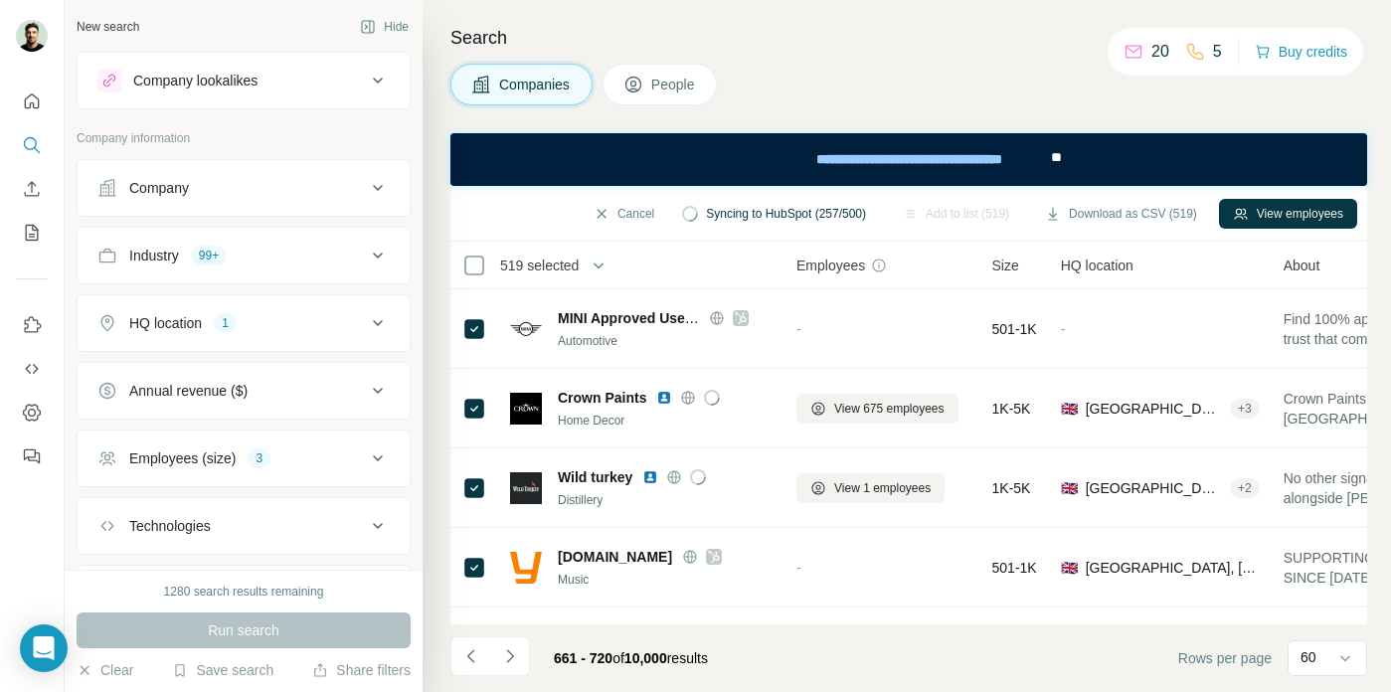
scroll to position [4436, 0]
